Goal: Task Accomplishment & Management: Use online tool/utility

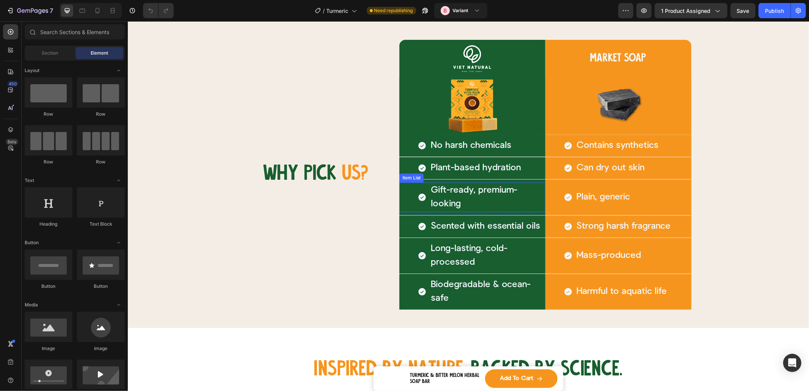
scroll to position [1432, 0]
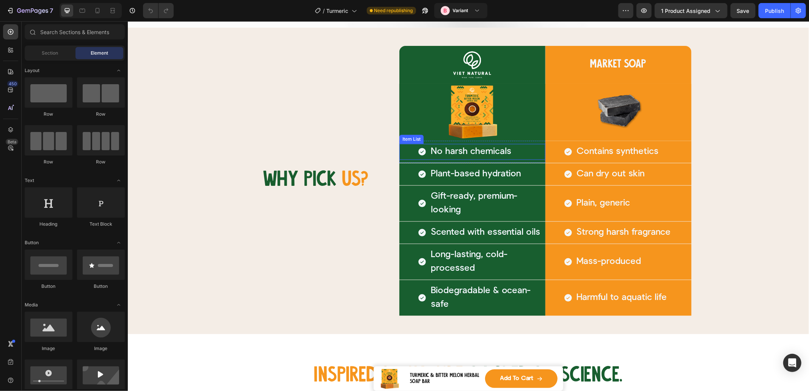
click at [403, 151] on div "No harsh chemicals" at bounding box center [472, 151] width 146 height 16
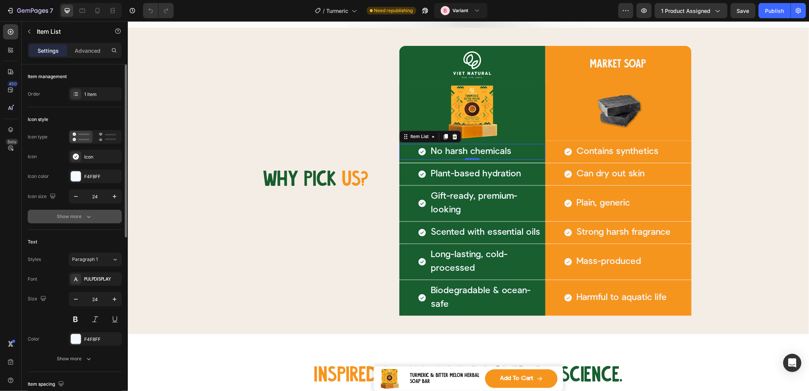
click at [84, 219] on div "Show more" at bounding box center [74, 217] width 35 height 8
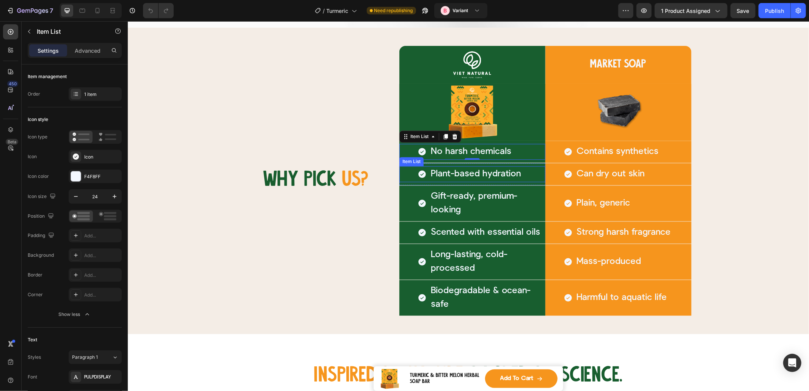
click at [409, 172] on div "Plant-based hydration" at bounding box center [472, 174] width 146 height 16
click at [647, 208] on div "Plain, generic" at bounding box center [618, 203] width 146 height 16
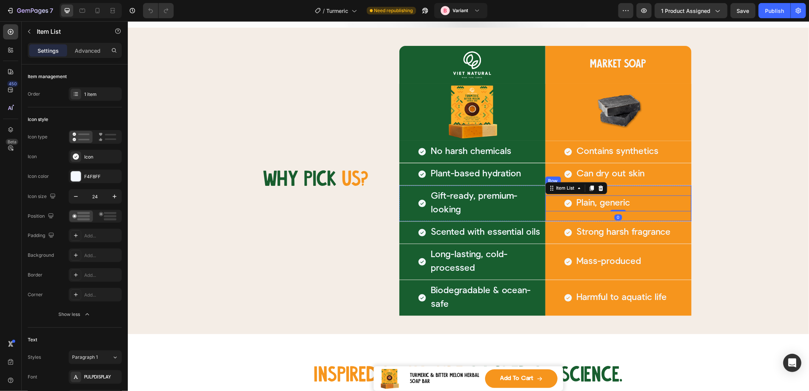
click at [573, 213] on div "Plain, generic Item List 0" at bounding box center [618, 203] width 146 height 30
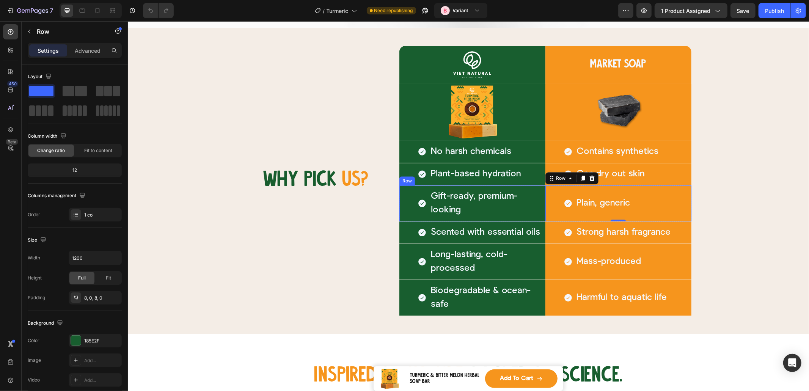
click at [399, 218] on div "Gift-ready, premium-looking Item List Row" at bounding box center [472, 203] width 146 height 36
click at [535, 182] on div "Plant-based hydration Item List Row" at bounding box center [472, 174] width 146 height 22
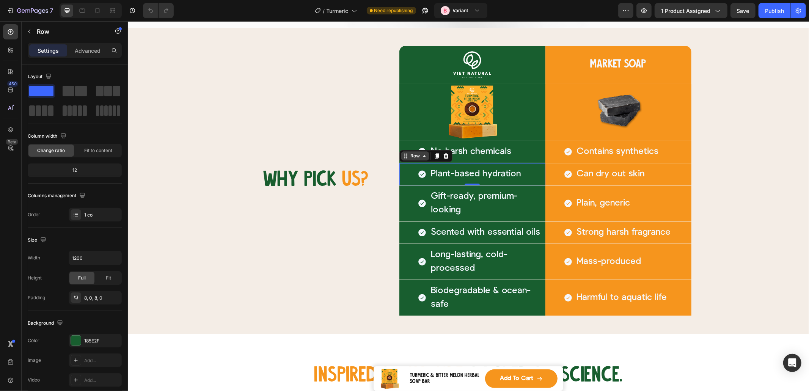
click at [408, 156] on div "Row" at bounding box center [414, 155] width 13 height 7
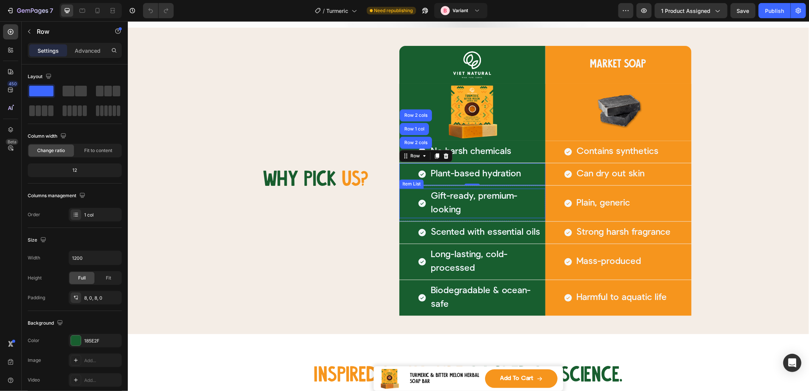
click at [407, 194] on div "Gift-ready, premium-looking" at bounding box center [472, 203] width 146 height 30
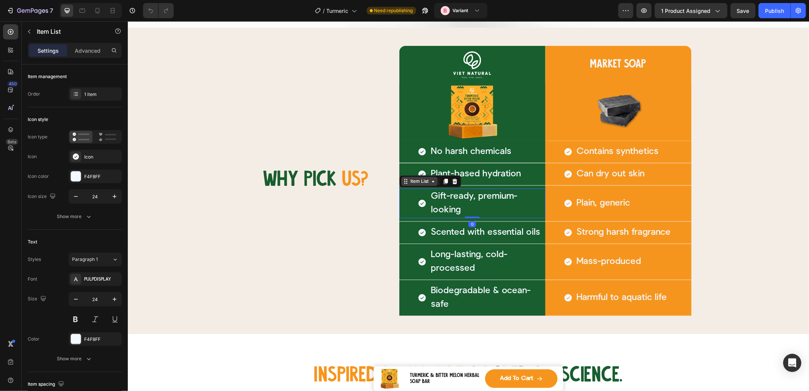
click at [408, 182] on div "Item List" at bounding box center [418, 180] width 21 height 7
click at [399, 69] on div at bounding box center [472, 64] width 146 height 38
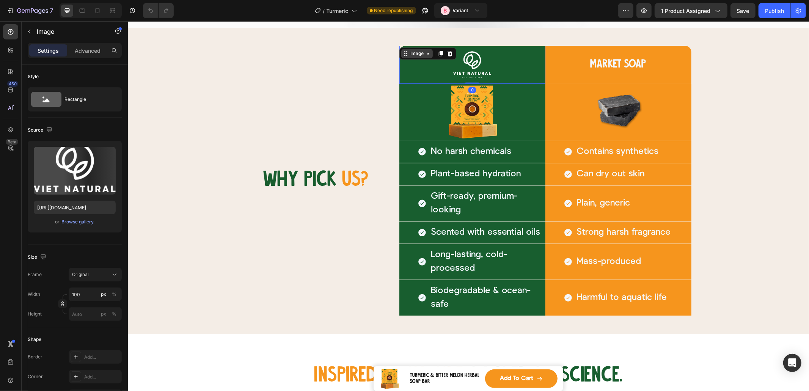
click at [408, 50] on div "Image" at bounding box center [416, 53] width 16 height 7
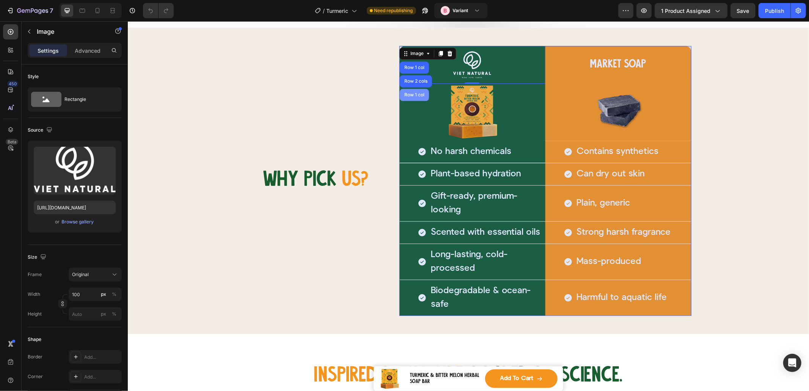
click at [407, 92] on div "Row 1 col" at bounding box center [413, 94] width 23 height 5
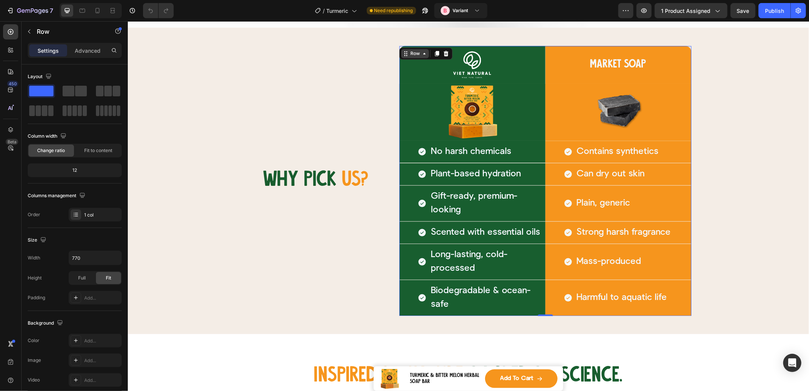
click at [406, 55] on div "Row" at bounding box center [415, 53] width 28 height 9
click at [409, 52] on div "Row" at bounding box center [414, 53] width 13 height 7
click at [530, 97] on div at bounding box center [472, 111] width 146 height 57
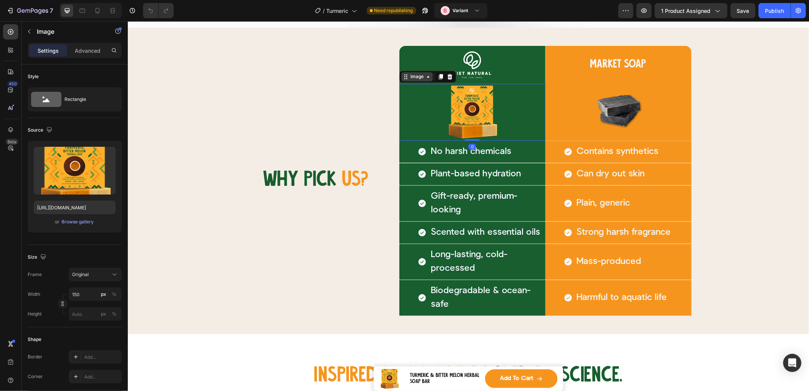
click at [411, 75] on div "Image" at bounding box center [416, 76] width 16 height 7
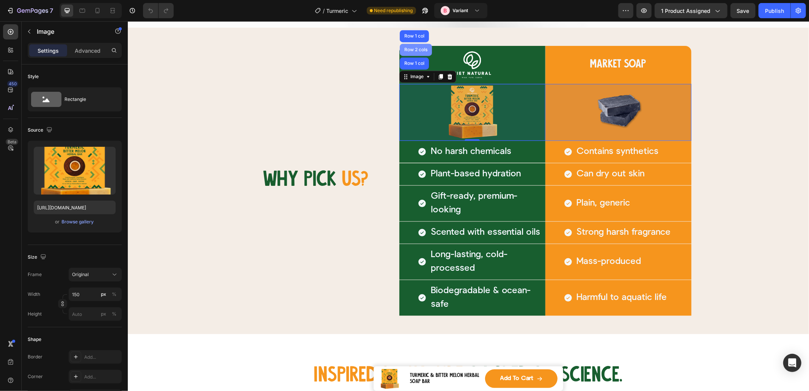
click at [413, 54] on div "Row 2 cols" at bounding box center [415, 49] width 32 height 12
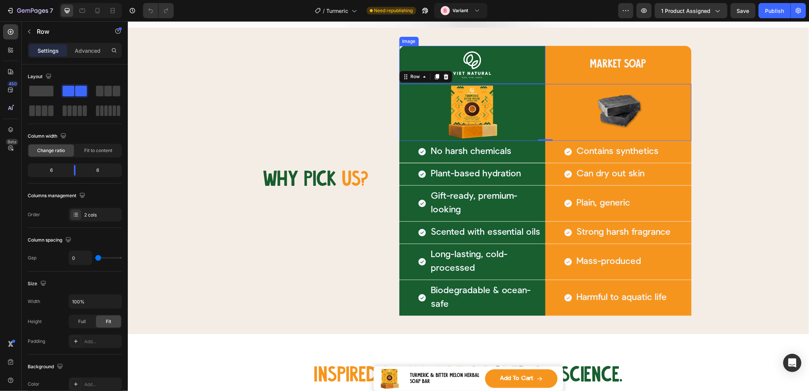
click at [409, 55] on div "Image" at bounding box center [472, 64] width 146 height 38
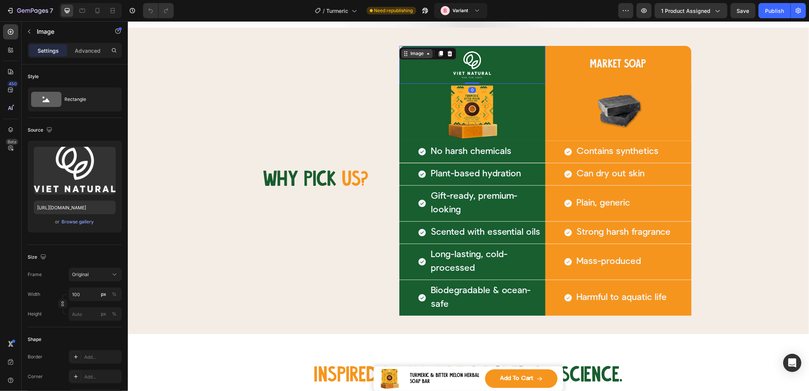
click at [408, 52] on div "Image" at bounding box center [416, 53] width 16 height 7
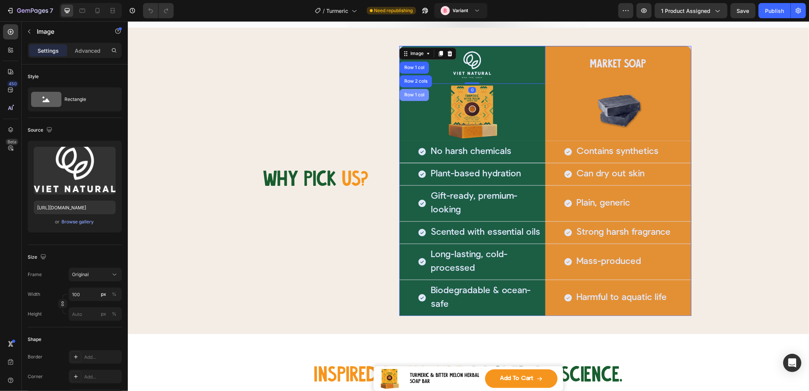
click at [412, 94] on div "Row 1 col" at bounding box center [413, 94] width 23 height 5
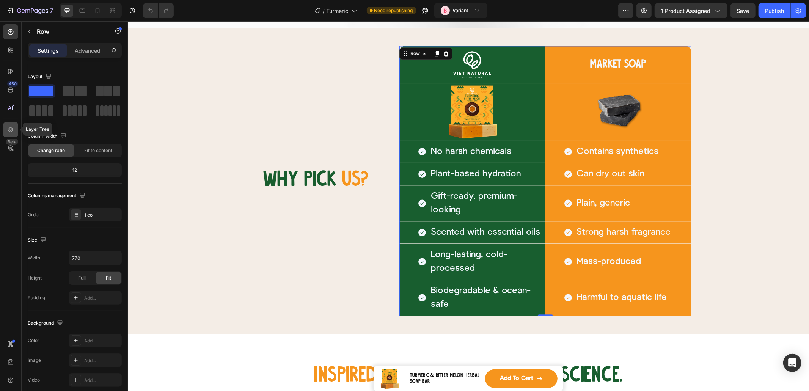
click at [11, 130] on icon at bounding box center [11, 130] width 8 height 8
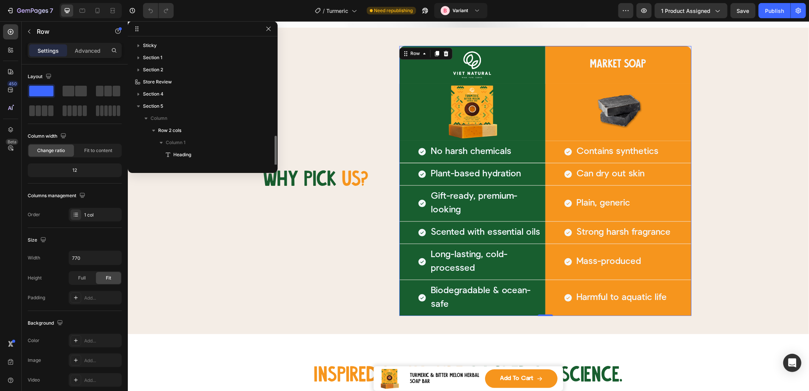
scroll to position [57, 0]
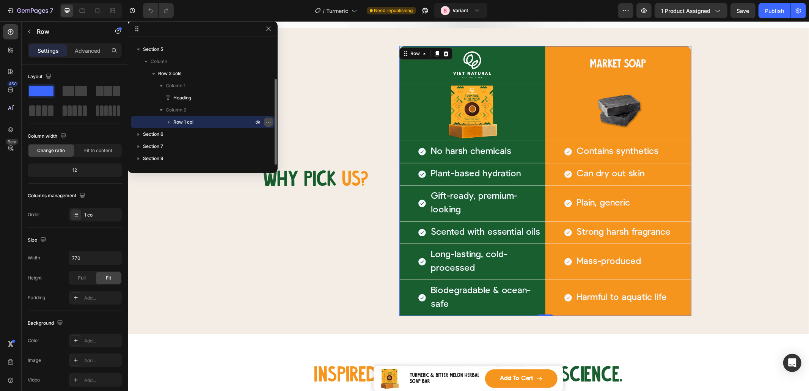
click at [266, 124] on icon "button" at bounding box center [268, 122] width 6 height 6
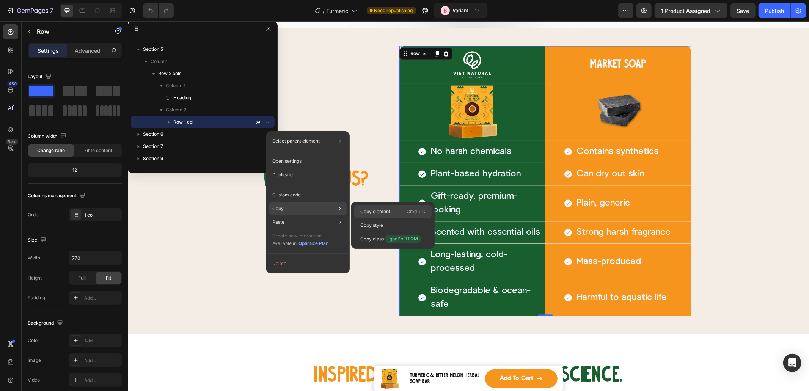
click at [382, 214] on p "Copy element" at bounding box center [375, 211] width 30 height 7
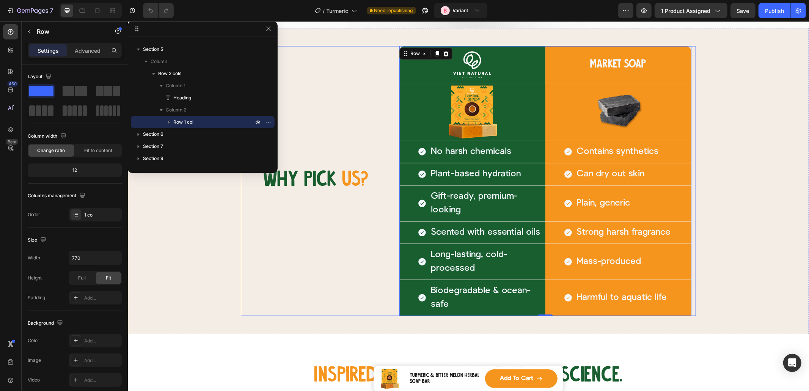
click at [337, 253] on div "WHY PICK US? Heading" at bounding box center [315, 180] width 150 height 270
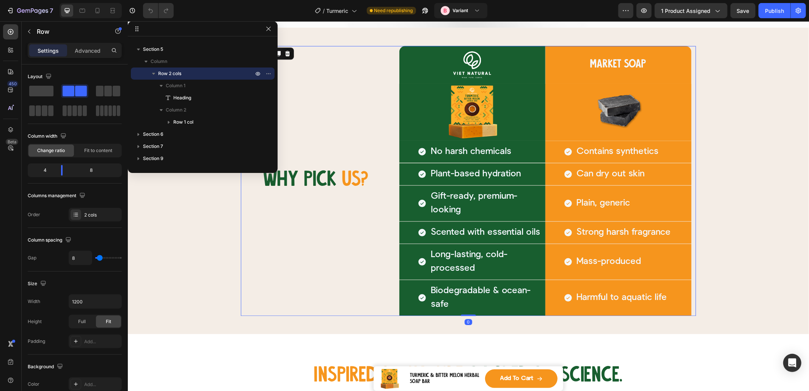
click at [240, 262] on div "WHY PICK US? Heading" at bounding box center [315, 180] width 150 height 270
click at [200, 254] on div "WHY PICK US? Heading Image Row Market SOAP Heading Row Row Image Row Image Row …" at bounding box center [468, 180] width 620 height 270
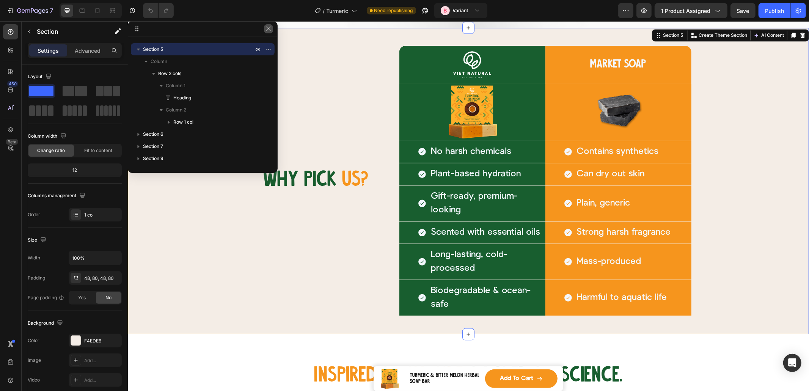
drag, startPoint x: 271, startPoint y: 27, endPoint x: 154, endPoint y: 30, distance: 116.4
click at [271, 27] on icon "button" at bounding box center [268, 29] width 6 height 6
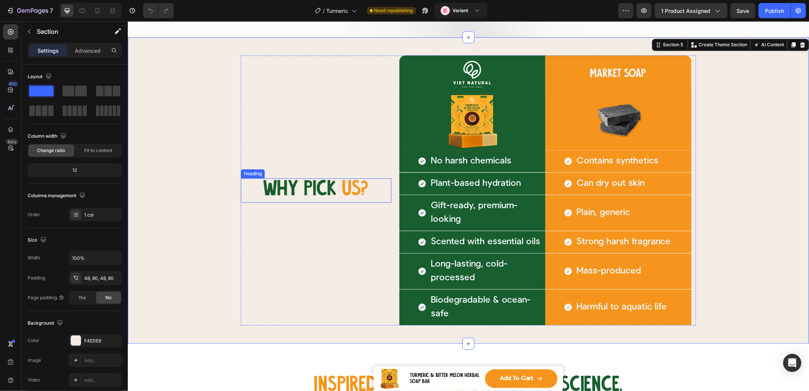
scroll to position [1418, 0]
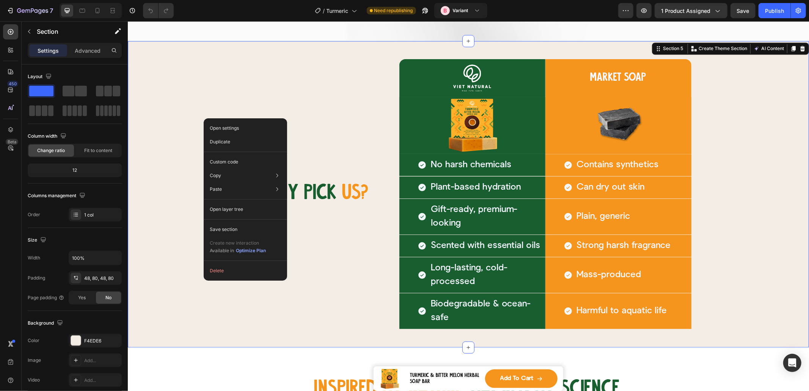
click at [212, 116] on div "WHY PICK US? Heading Image Row Market SOAP Heading Row Row Image Row Image Row …" at bounding box center [468, 194] width 620 height 270
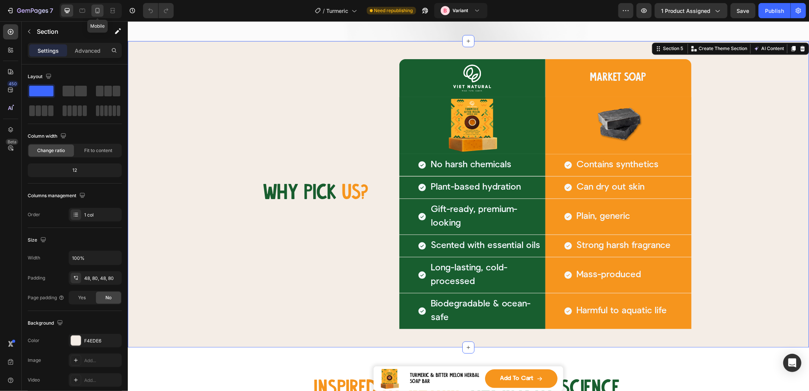
click at [102, 16] on div at bounding box center [97, 11] width 12 height 12
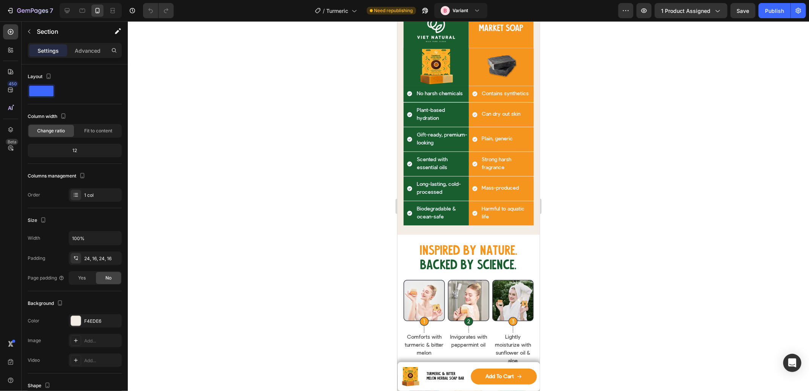
scroll to position [1435, 0]
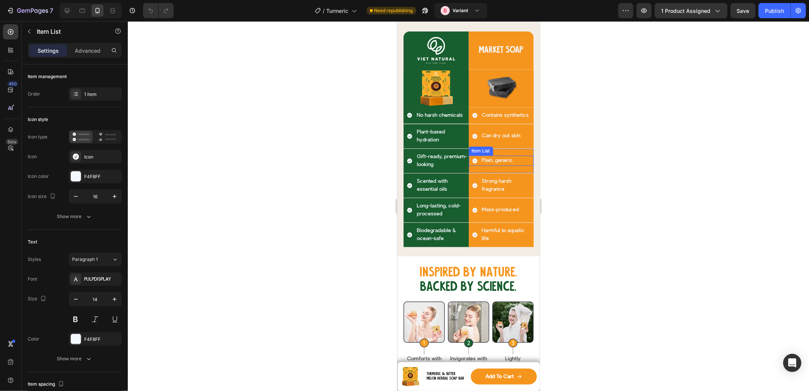
click at [481, 139] on p "Can dry out skin" at bounding box center [500, 136] width 39 height 8
click at [426, 138] on p "Plant-based hydration" at bounding box center [441, 136] width 51 height 16
click at [473, 140] on div "Can dry out skin" at bounding box center [496, 135] width 50 height 10
click at [431, 143] on p "Plant-based hydration" at bounding box center [441, 136] width 51 height 16
click at [341, 121] on div at bounding box center [468, 206] width 681 height 370
